Goal: Task Accomplishment & Management: Manage account settings

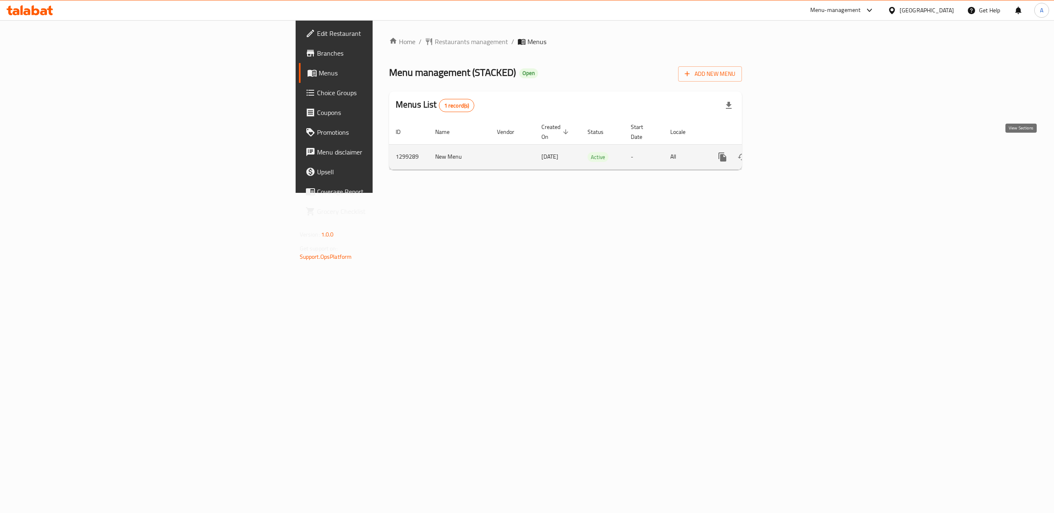
click at [787, 152] on icon "enhanced table" at bounding box center [782, 157] width 10 height 10
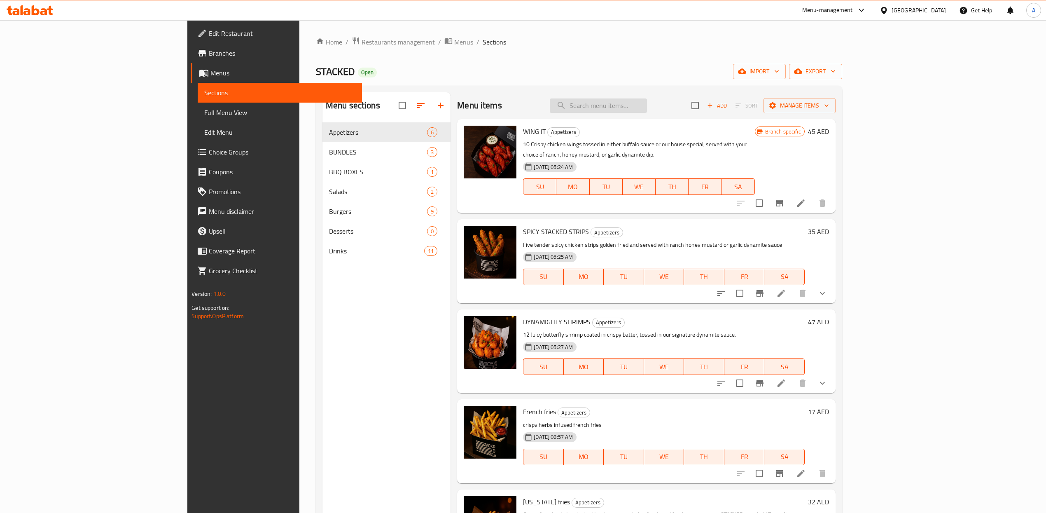
click at [643, 105] on input "search" at bounding box center [598, 105] width 97 height 14
type input "cortado"
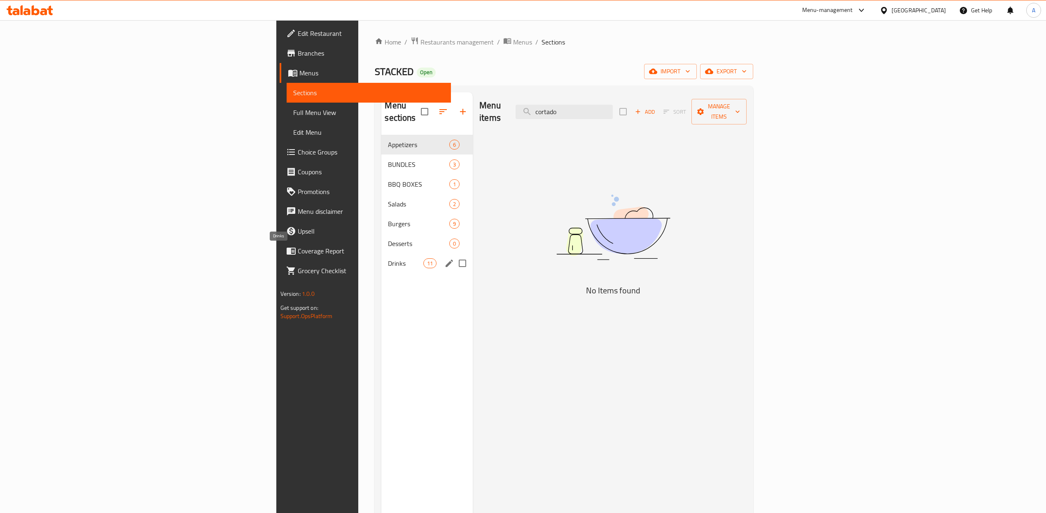
click at [388, 258] on span "Drinks" at bounding box center [405, 263] width 35 height 10
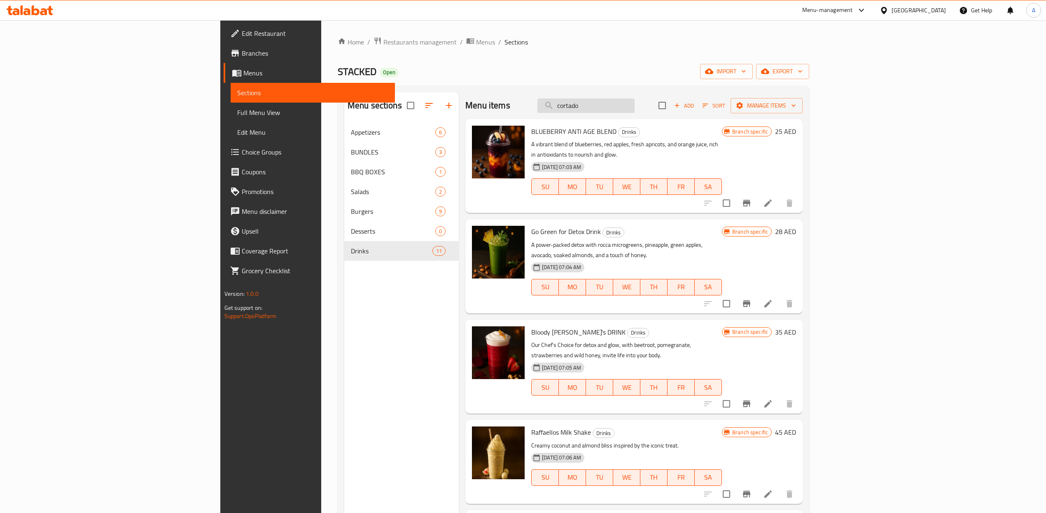
click at [634, 106] on input "cortado" at bounding box center [585, 105] width 97 height 14
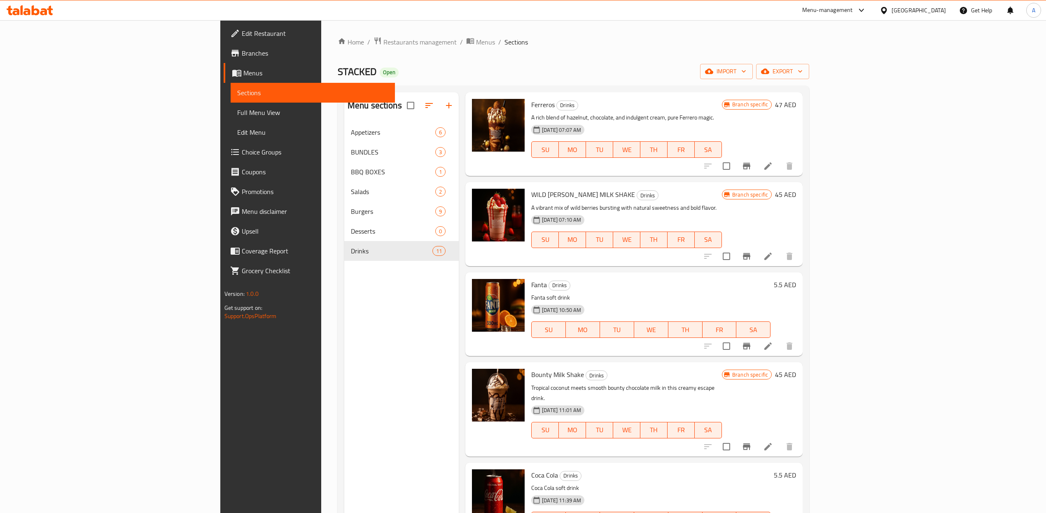
scroll to position [497, 0]
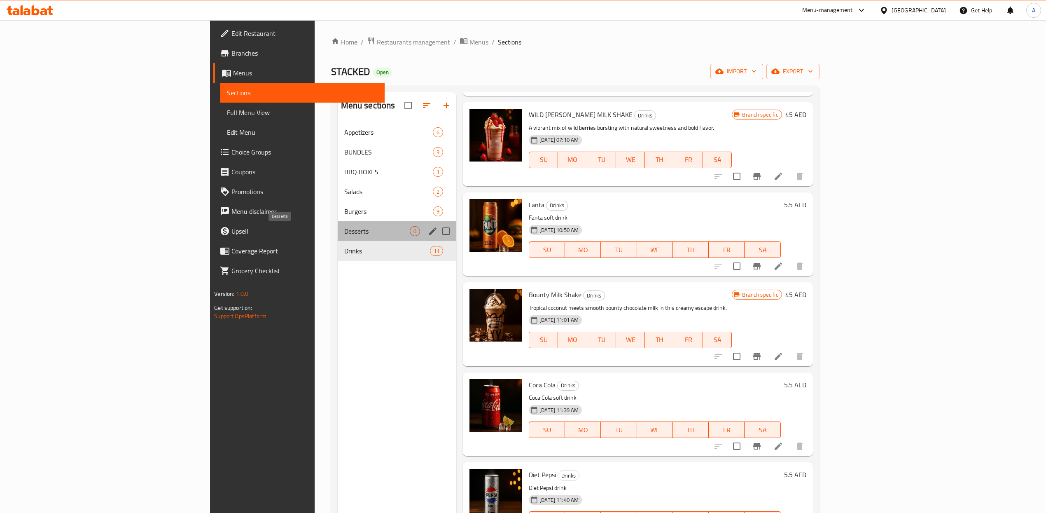
click at [344, 231] on span "Desserts" at bounding box center [376, 231] width 65 height 10
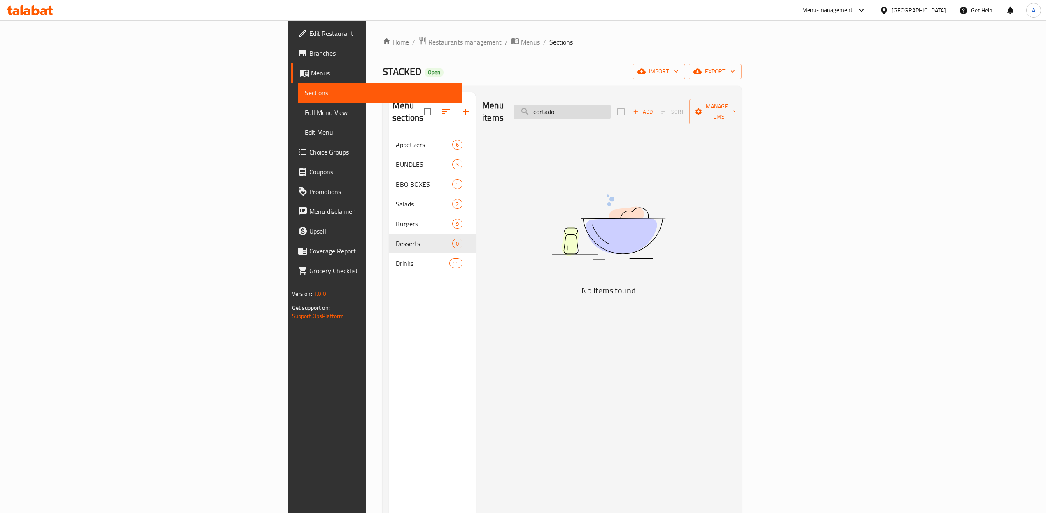
click at [611, 110] on input "cortado" at bounding box center [561, 112] width 97 height 14
click at [611, 109] on input "cortado" at bounding box center [561, 112] width 97 height 14
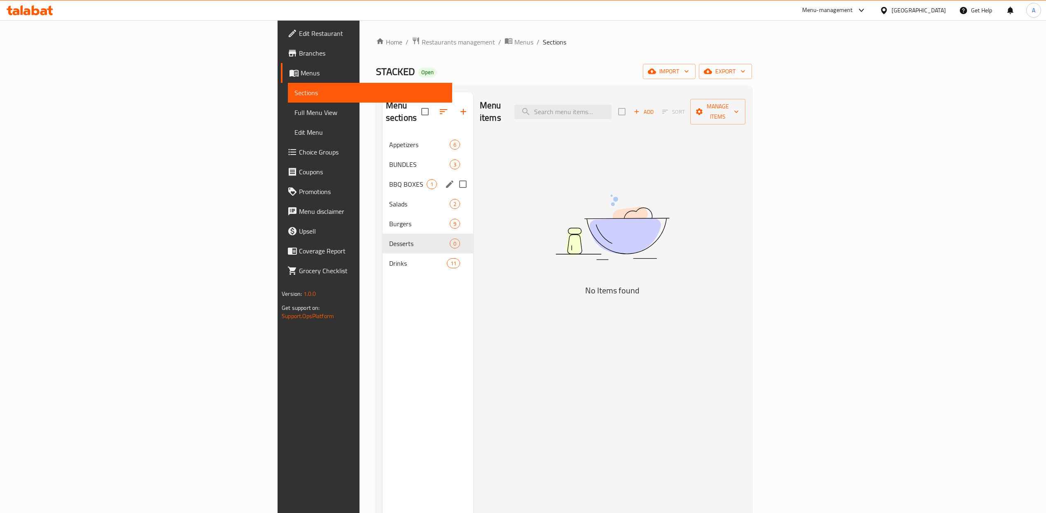
click at [382, 174] on div "BBQ BOXES 1" at bounding box center [427, 184] width 91 height 20
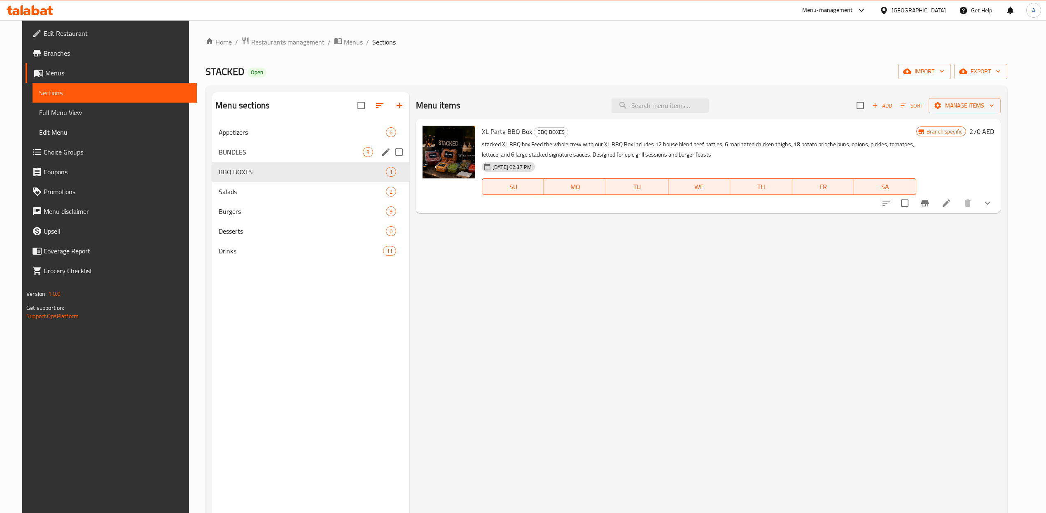
click at [247, 146] on div "BUNDLES 3" at bounding box center [310, 152] width 197 height 20
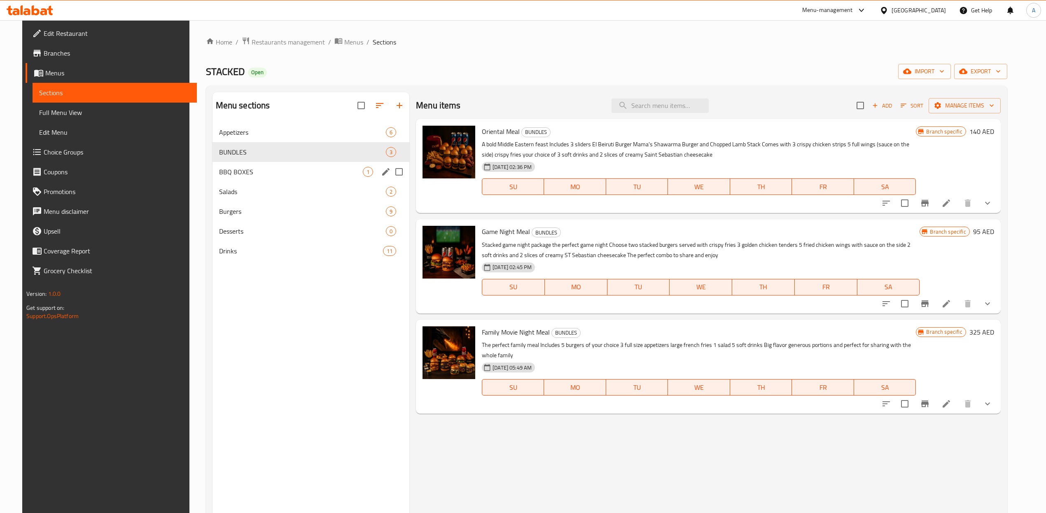
click at [243, 167] on span "BBQ BOXES" at bounding box center [291, 172] width 144 height 10
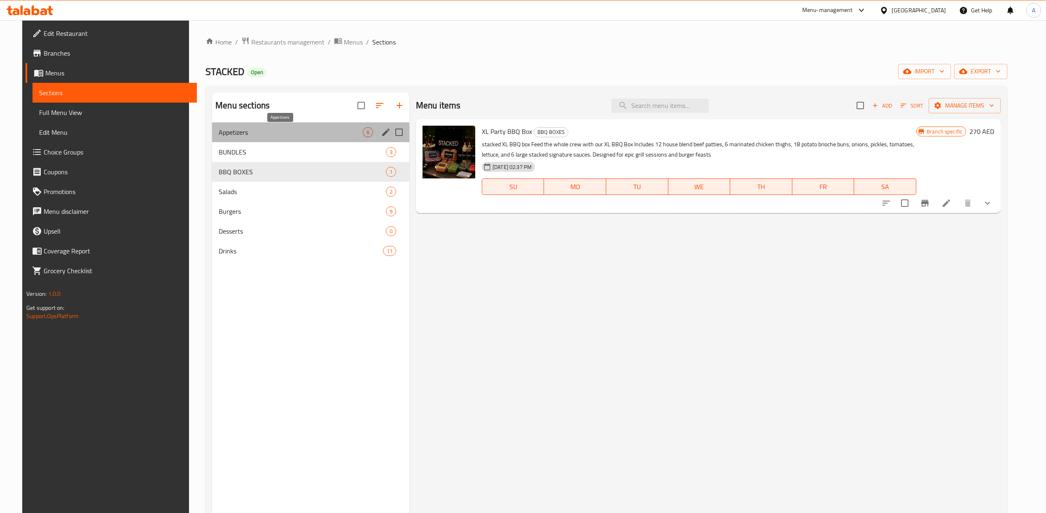
click at [237, 128] on span "Appetizers" at bounding box center [291, 132] width 144 height 10
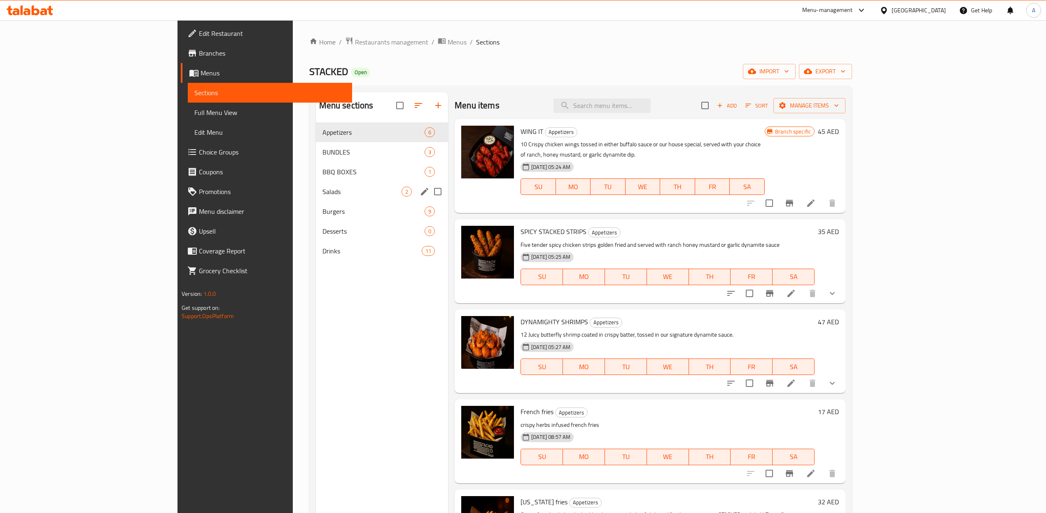
click at [316, 184] on div "Salads 2" at bounding box center [382, 192] width 133 height 20
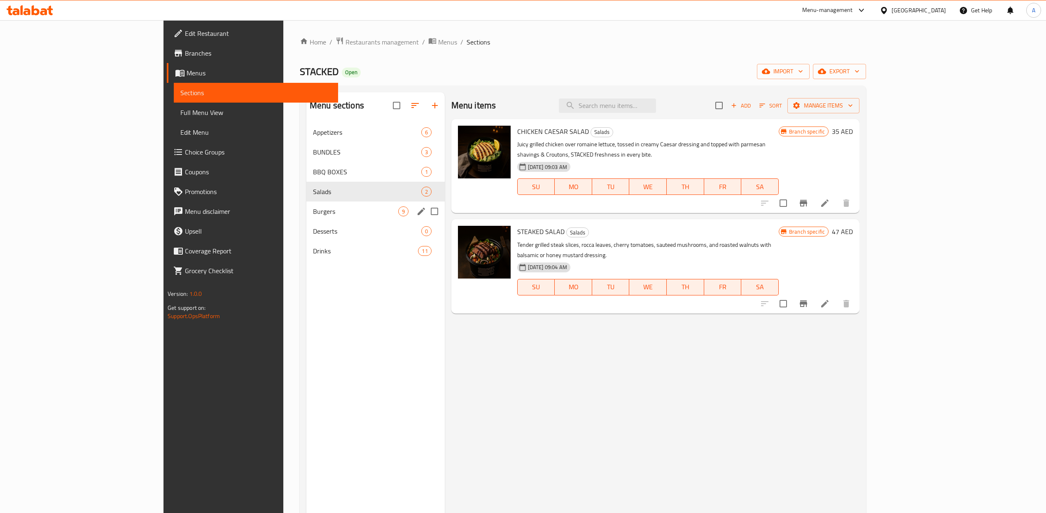
click at [306, 219] on div "Burgers 9" at bounding box center [375, 211] width 138 height 20
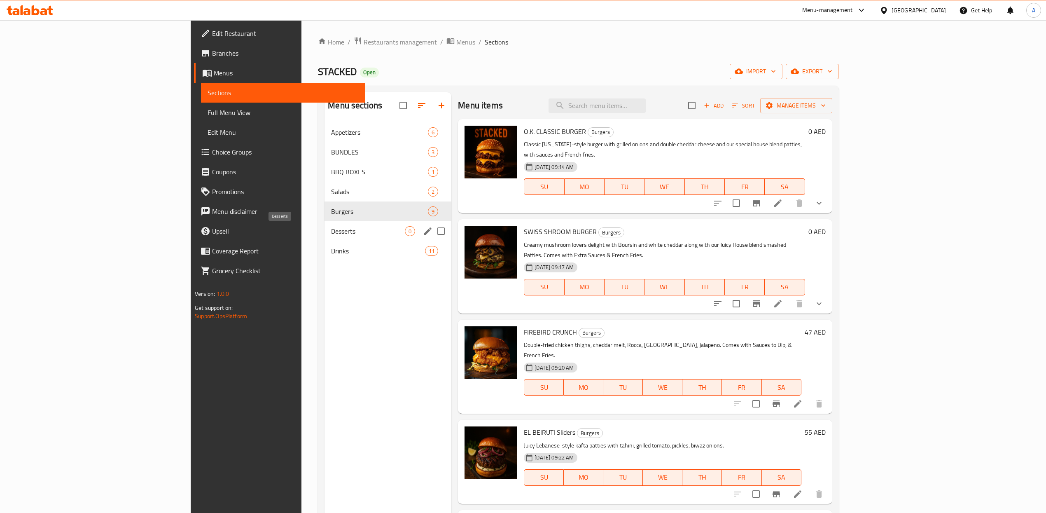
click at [331, 228] on span "Desserts" at bounding box center [368, 231] width 74 height 10
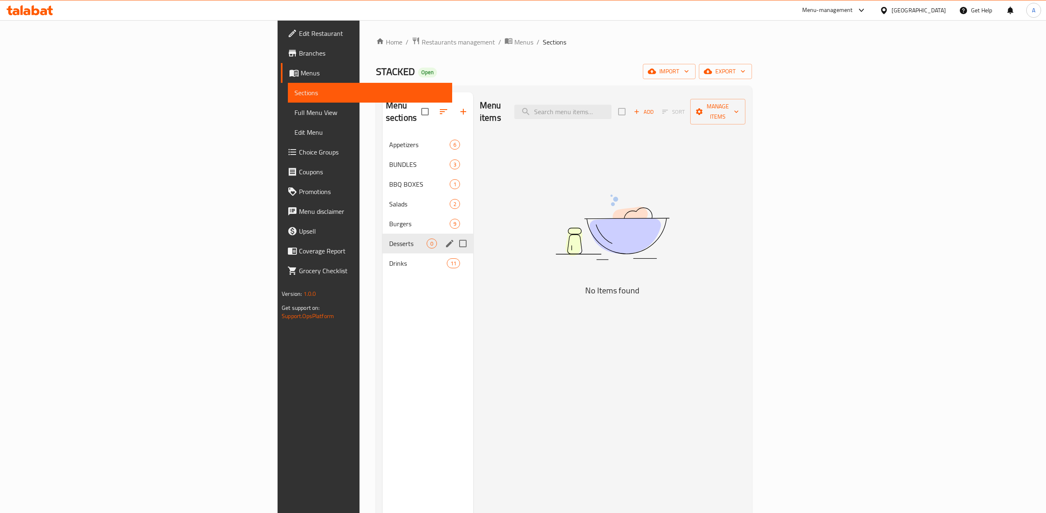
click at [382, 240] on div "Desserts 0" at bounding box center [427, 243] width 91 height 20
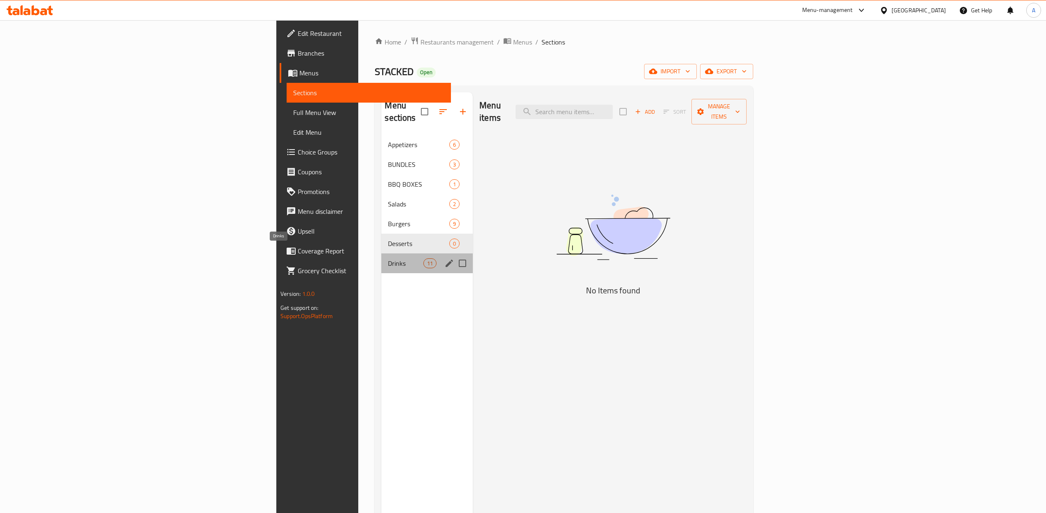
click at [388, 258] on span "Drinks" at bounding box center [405, 263] width 35 height 10
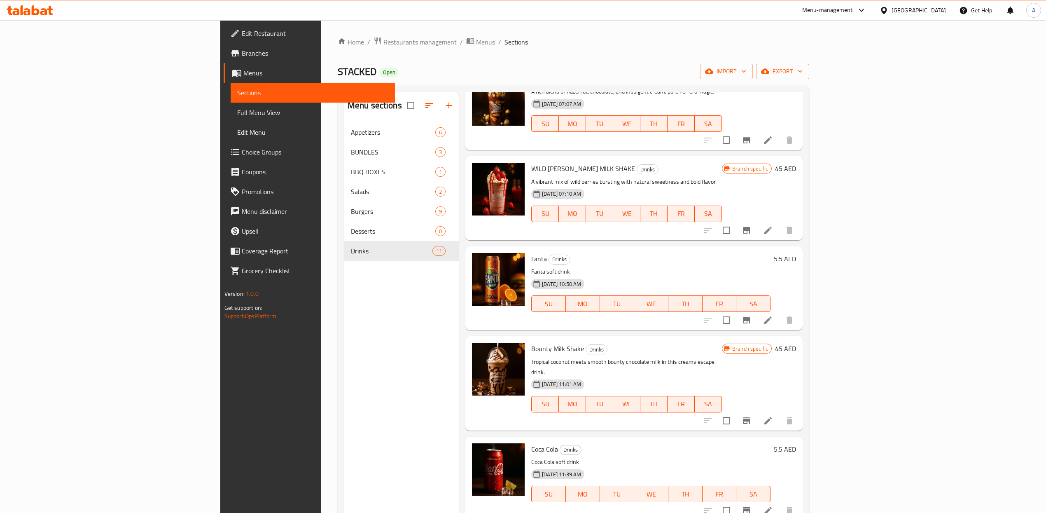
scroll to position [497, 0]
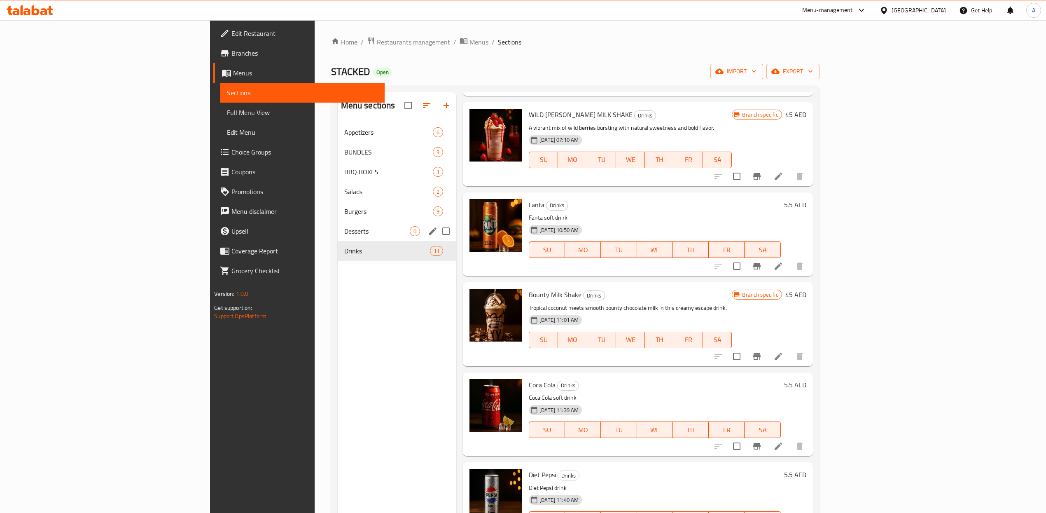
click at [344, 230] on span "Desserts" at bounding box center [376, 231] width 65 height 10
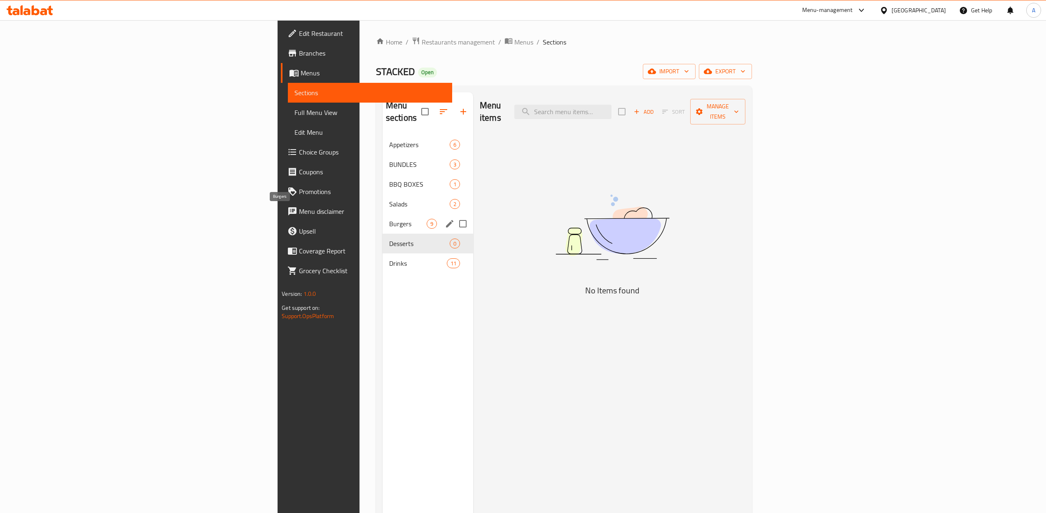
click at [389, 219] on span "Burgers" at bounding box center [407, 224] width 37 height 10
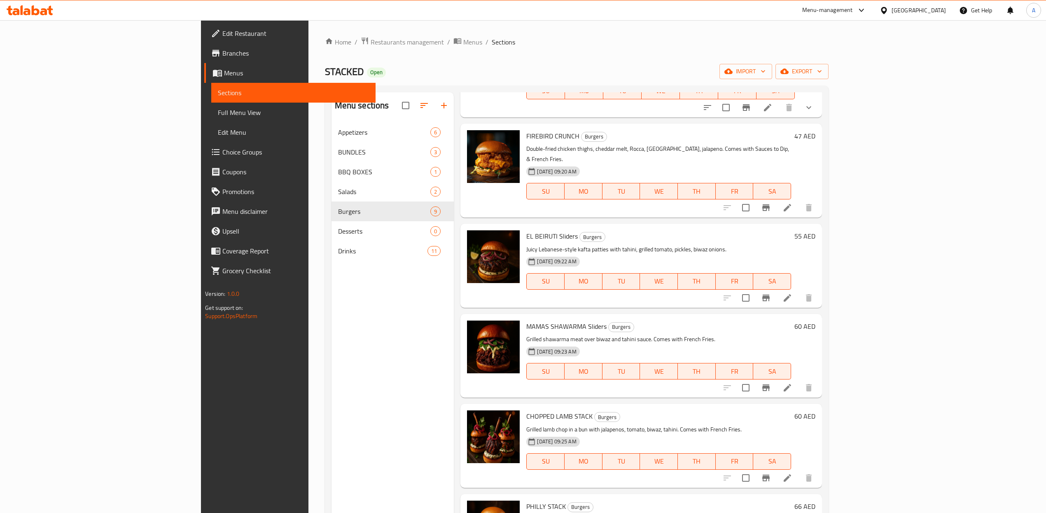
scroll to position [317, 0]
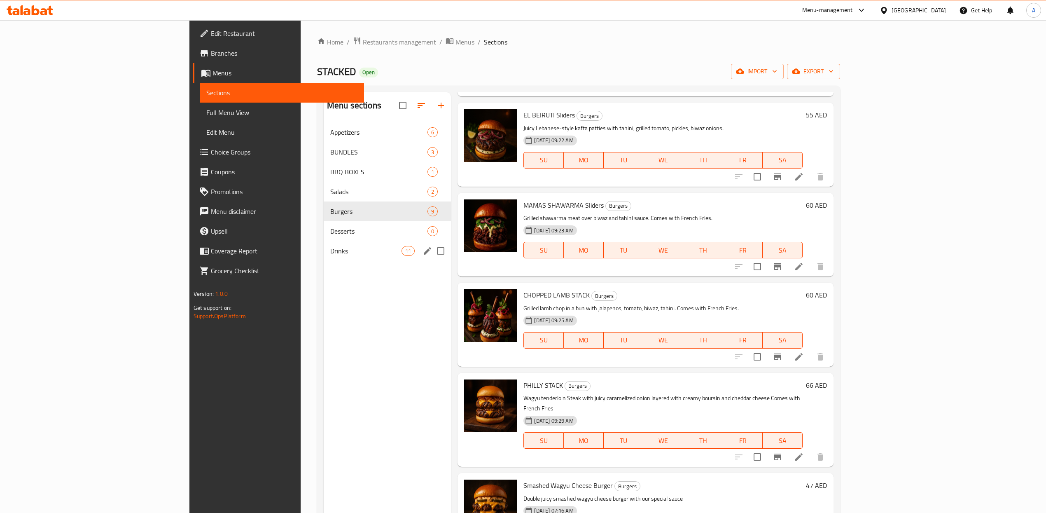
click at [330, 255] on span "Drinks" at bounding box center [365, 251] width 71 height 10
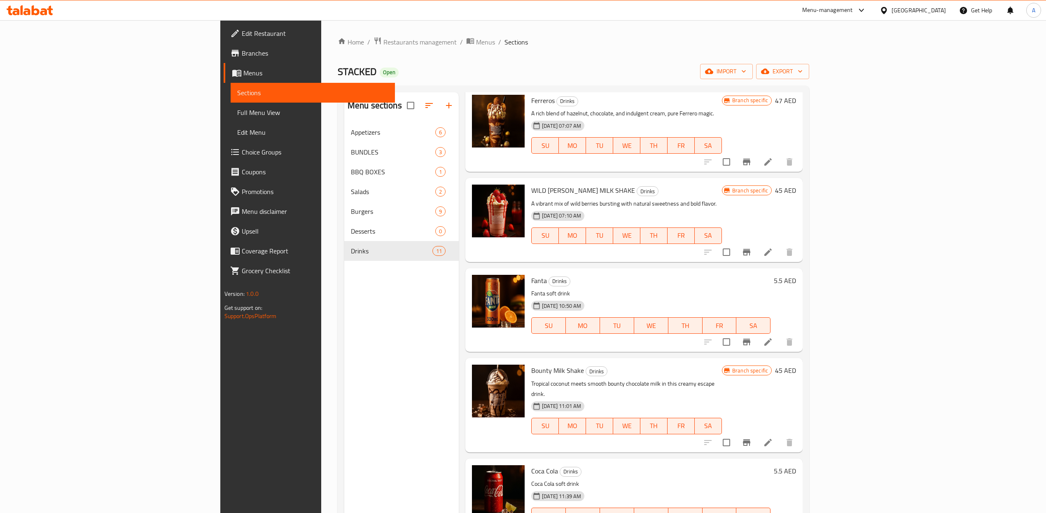
scroll to position [497, 0]
